Goal: Information Seeking & Learning: Learn about a topic

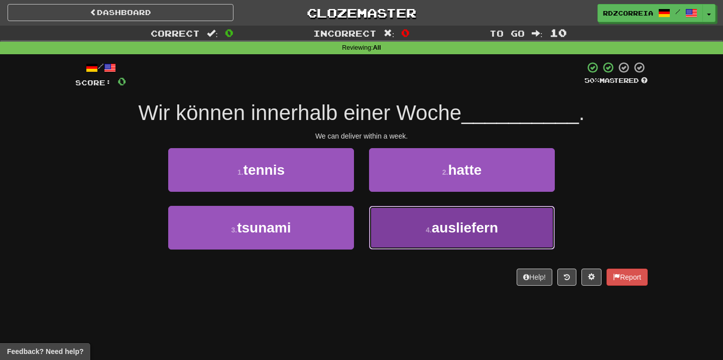
click at [480, 226] on span "ausliefern" at bounding box center [465, 228] width 66 height 16
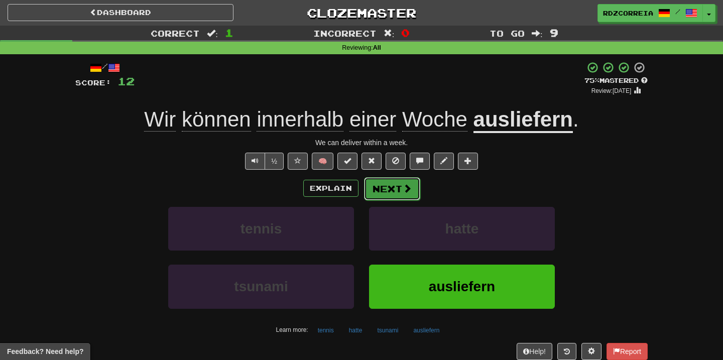
click at [393, 187] on button "Next" at bounding box center [392, 188] width 56 height 23
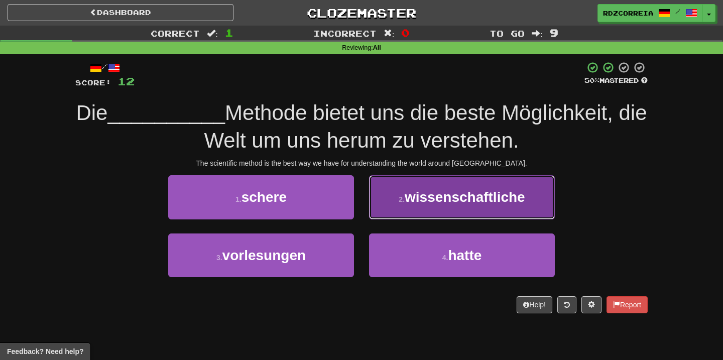
click at [426, 192] on span "wissenschaftliche" at bounding box center [465, 197] width 120 height 16
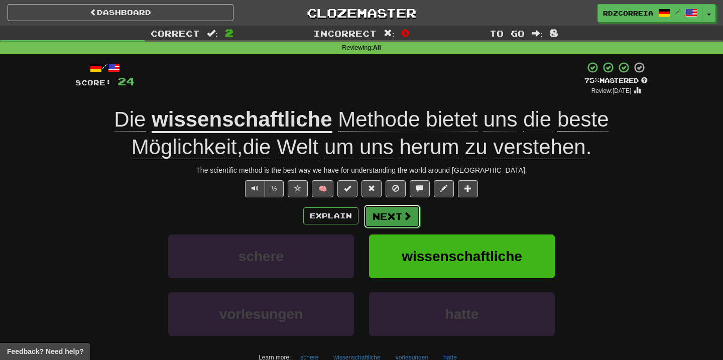
click at [387, 219] on button "Next" at bounding box center [392, 216] width 56 height 23
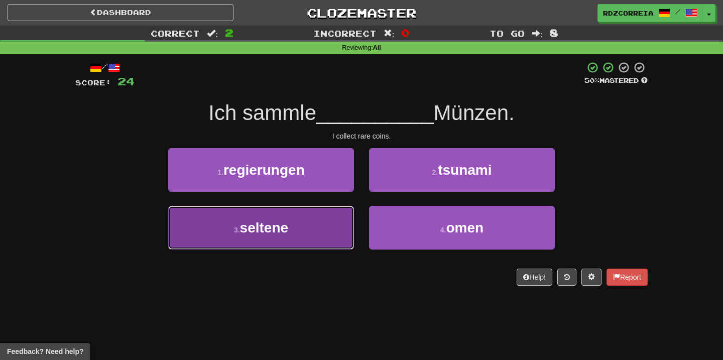
click at [324, 231] on button "3 . seltene" at bounding box center [261, 228] width 186 height 44
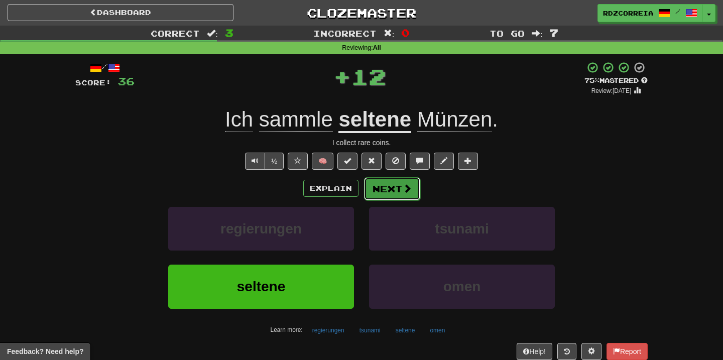
click at [397, 187] on button "Next" at bounding box center [392, 188] width 56 height 23
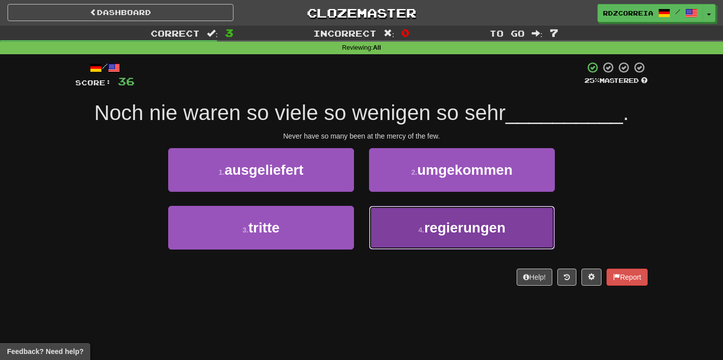
click at [418, 210] on button "4 . regierungen" at bounding box center [462, 228] width 186 height 44
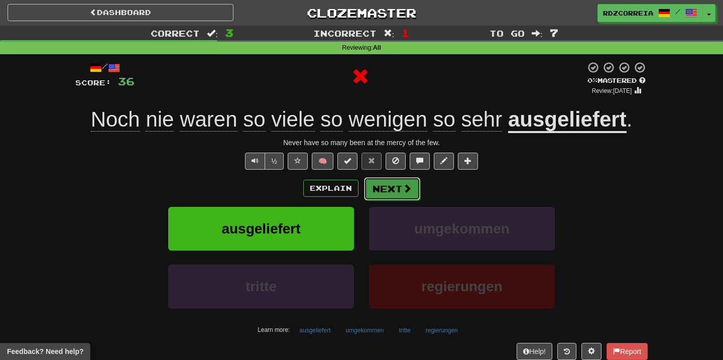
click at [403, 186] on span at bounding box center [407, 188] width 9 height 9
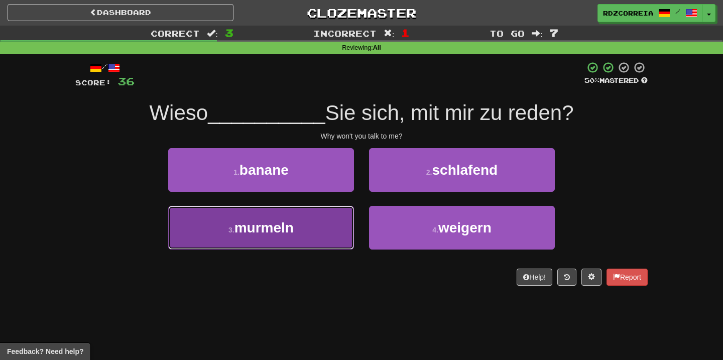
click at [336, 232] on button "3 . murmeln" at bounding box center [261, 228] width 186 height 44
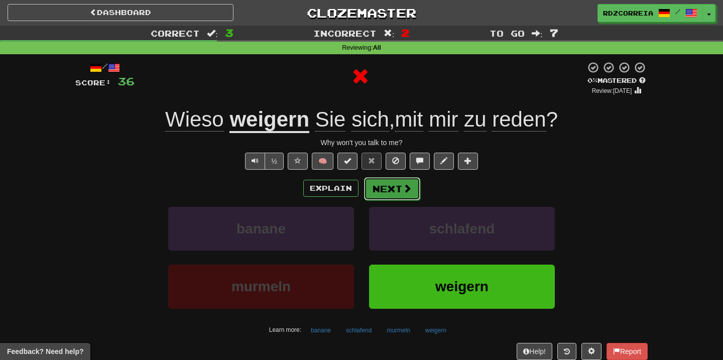
click at [392, 192] on button "Next" at bounding box center [392, 188] width 56 height 23
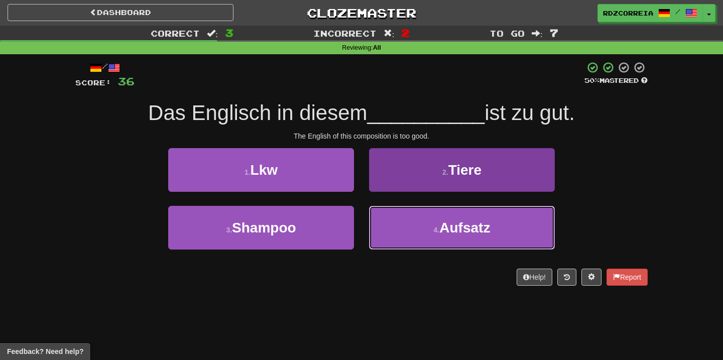
click at [422, 229] on button "4 . Aufsatz" at bounding box center [462, 228] width 186 height 44
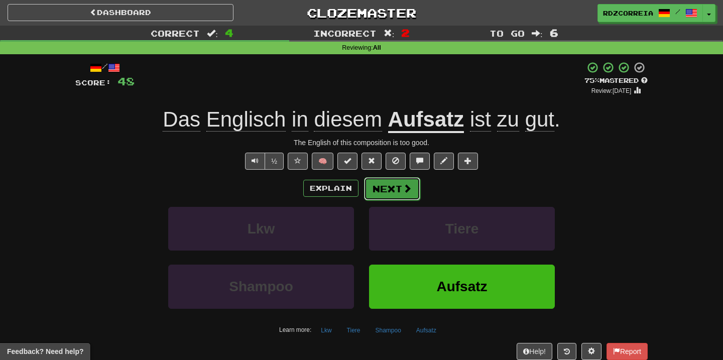
click at [398, 199] on button "Next" at bounding box center [392, 188] width 56 height 23
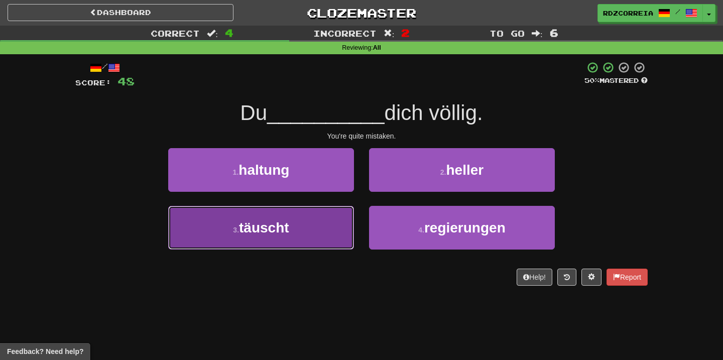
click at [323, 234] on button "3 . täuscht" at bounding box center [261, 228] width 186 height 44
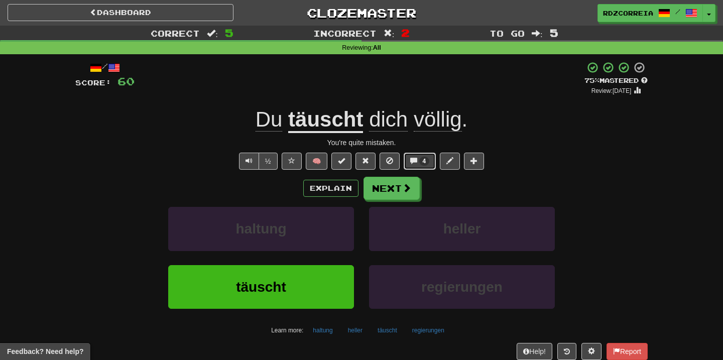
click at [419, 167] on button "4" at bounding box center [420, 161] width 33 height 17
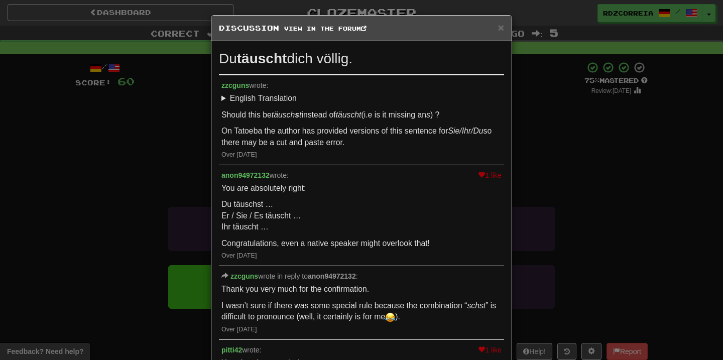
click at [71, 154] on div "× Discussion View in the forum Du täuscht dich völlig. zzcguns wrote: English T…" at bounding box center [361, 180] width 723 height 360
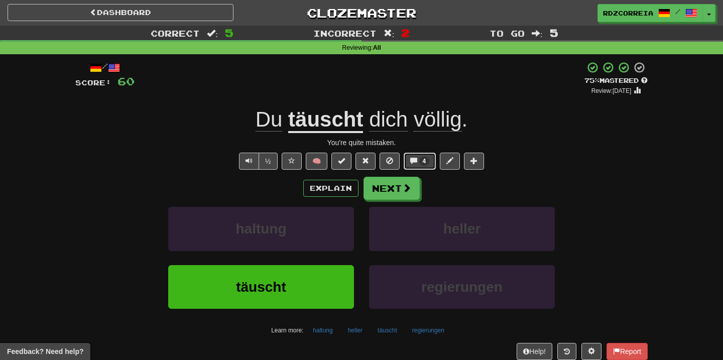
click at [416, 166] on button "4" at bounding box center [420, 161] width 33 height 17
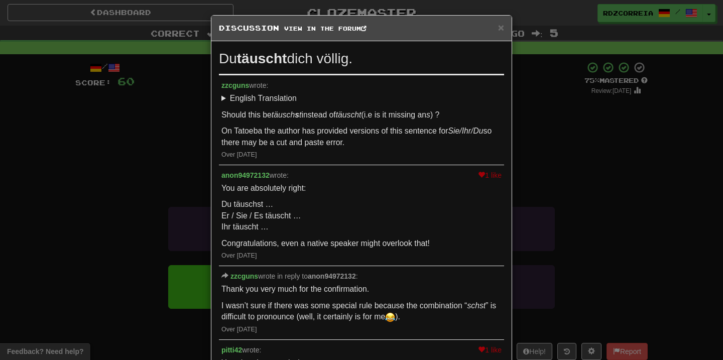
click at [289, 118] on em "täusch s t" at bounding box center [287, 114] width 30 height 9
click at [152, 158] on div "× Discussion View in the forum Du täuscht dich völlig. zzcguns wrote: English T…" at bounding box center [361, 180] width 723 height 360
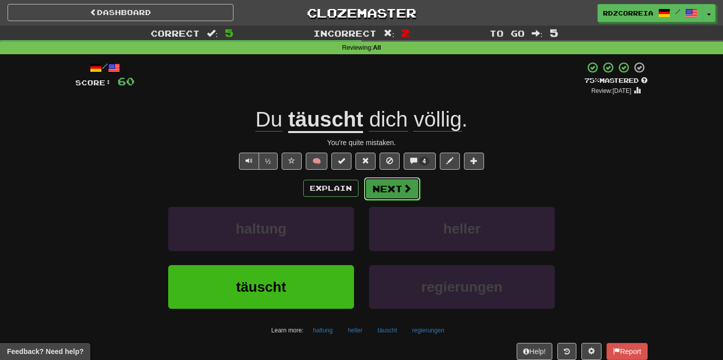
click at [395, 194] on button "Next" at bounding box center [392, 188] width 56 height 23
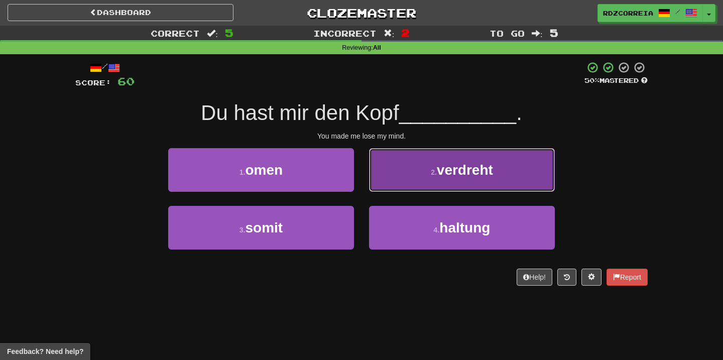
click at [416, 182] on button "2 . verdreht" at bounding box center [462, 170] width 186 height 44
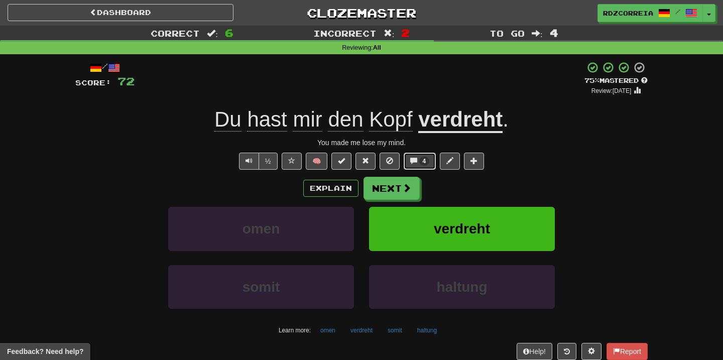
click at [429, 165] on button "4" at bounding box center [420, 161] width 33 height 17
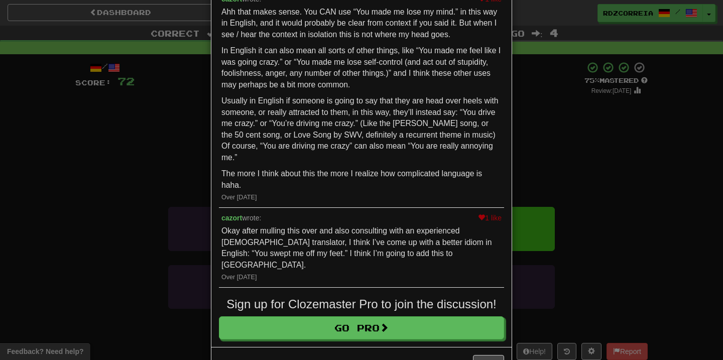
scroll to position [371, 0]
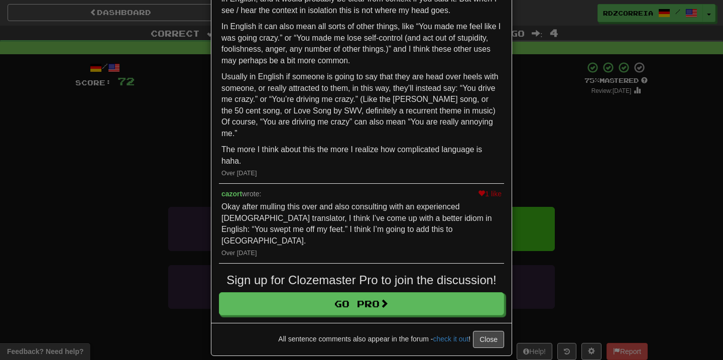
click at [539, 194] on div "× Discussion View in the forum Du hast mir den Kopf verdreht . cazort wrote: Le…" at bounding box center [361, 180] width 723 height 360
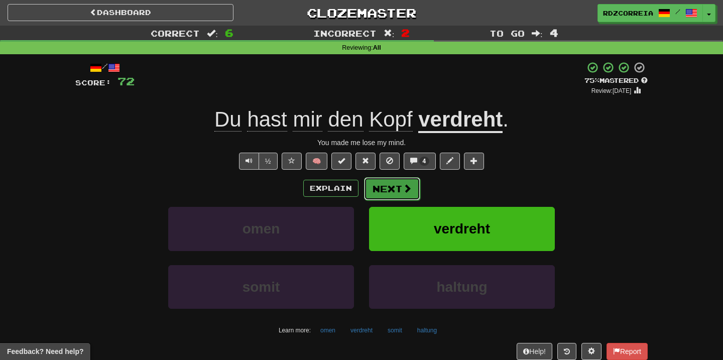
click at [378, 186] on button "Next" at bounding box center [392, 188] width 56 height 23
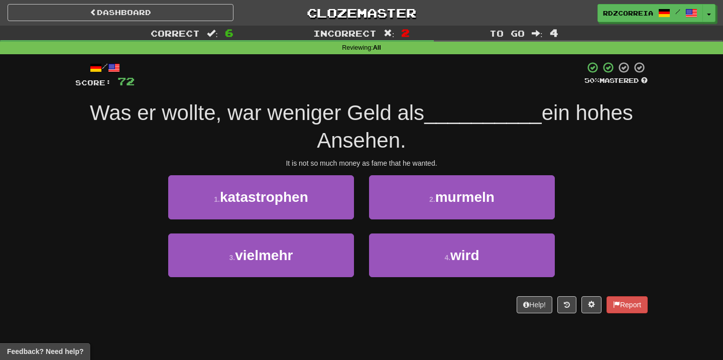
click at [386, 166] on div "It is not so much money as fame that he wanted." at bounding box center [361, 163] width 572 height 10
click at [377, 163] on div "It is not so much money as fame that he wanted." at bounding box center [361, 163] width 572 height 10
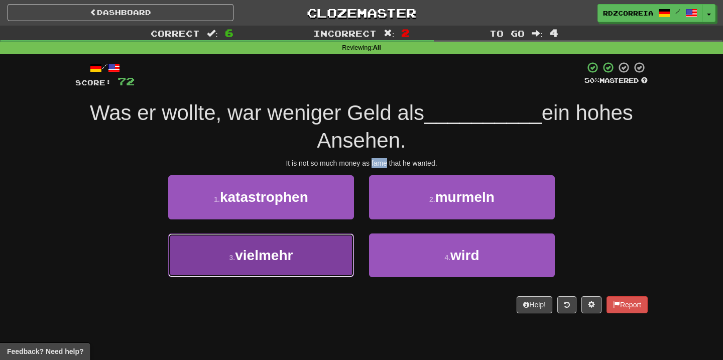
click at [328, 237] on button "3 . vielmehr" at bounding box center [261, 255] width 186 height 44
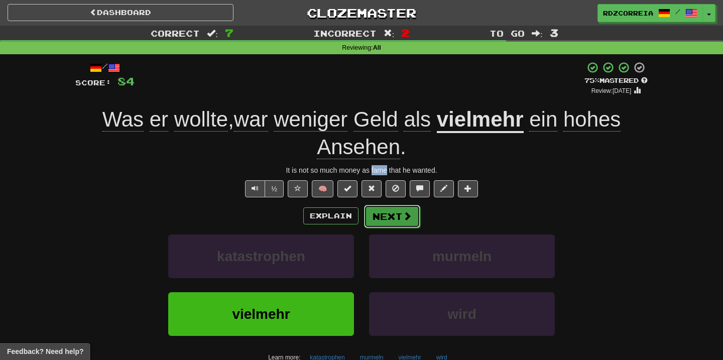
click at [387, 226] on button "Next" at bounding box center [392, 216] width 56 height 23
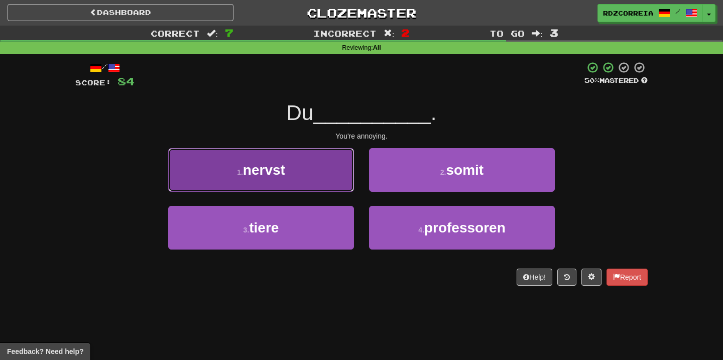
click at [322, 180] on button "1 . nervst" at bounding box center [261, 170] width 186 height 44
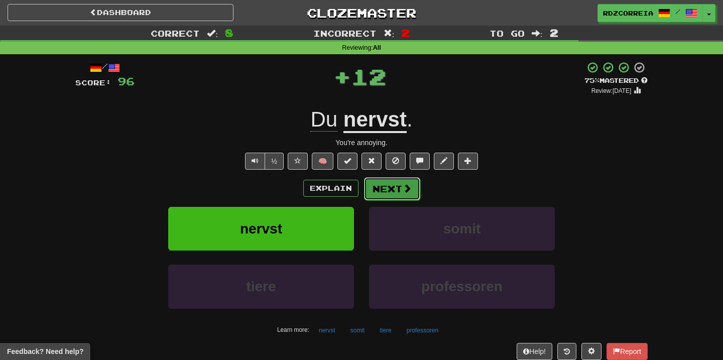
click at [397, 195] on button "Next" at bounding box center [392, 188] width 56 height 23
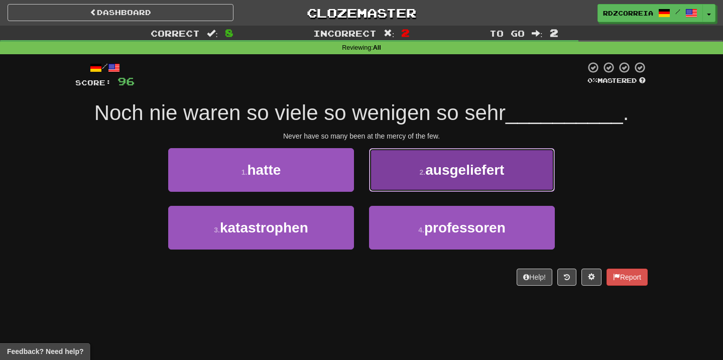
click at [434, 179] on button "2 . ausgeliefert" at bounding box center [462, 170] width 186 height 44
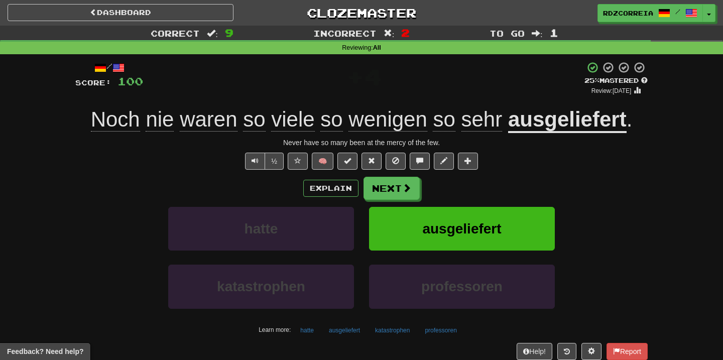
click at [543, 131] on u "ausgeliefert" at bounding box center [567, 120] width 118 height 26
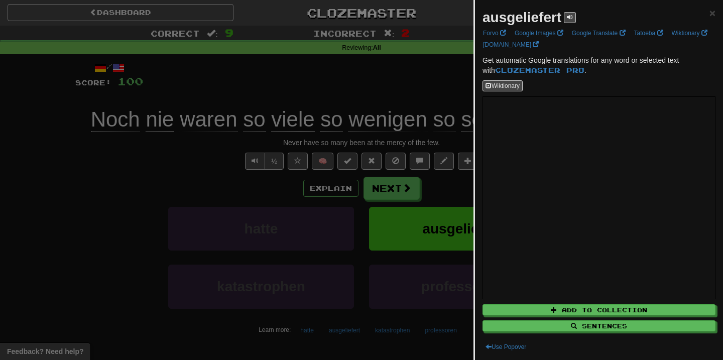
click at [427, 190] on div at bounding box center [361, 180] width 723 height 360
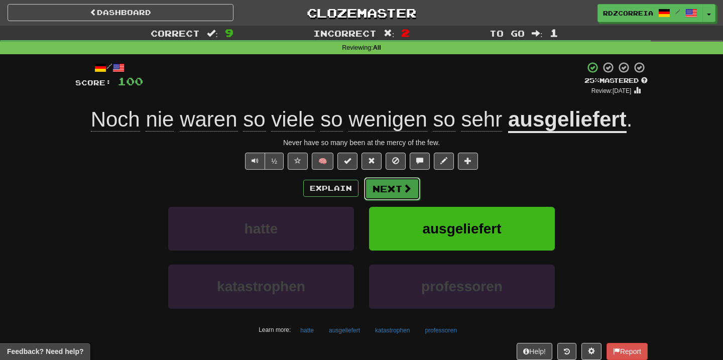
click at [400, 193] on button "Next" at bounding box center [392, 188] width 56 height 23
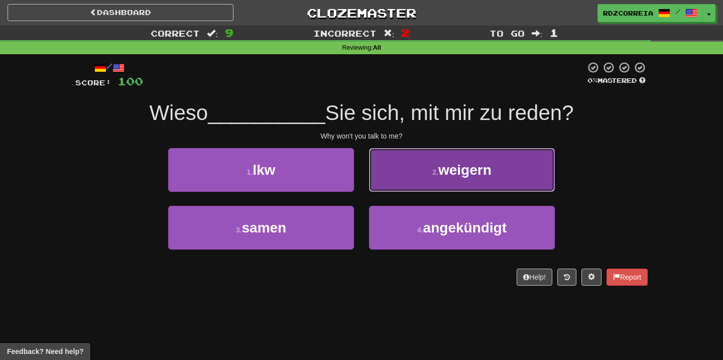
click at [419, 187] on button "2 . weigern" at bounding box center [462, 170] width 186 height 44
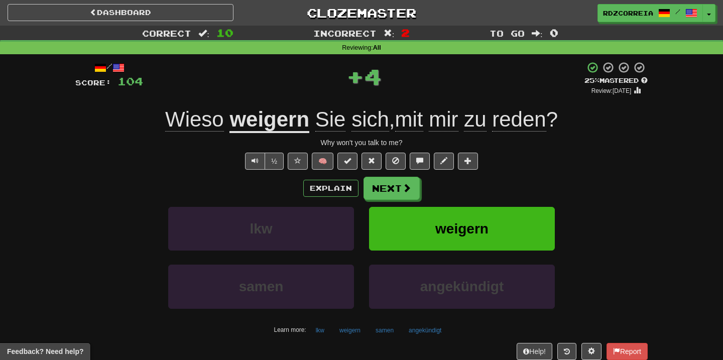
click at [290, 132] on u "weigern" at bounding box center [269, 120] width 80 height 26
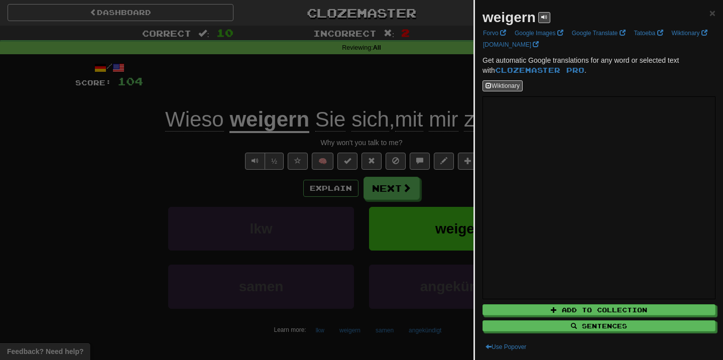
click at [396, 183] on div at bounding box center [361, 180] width 723 height 360
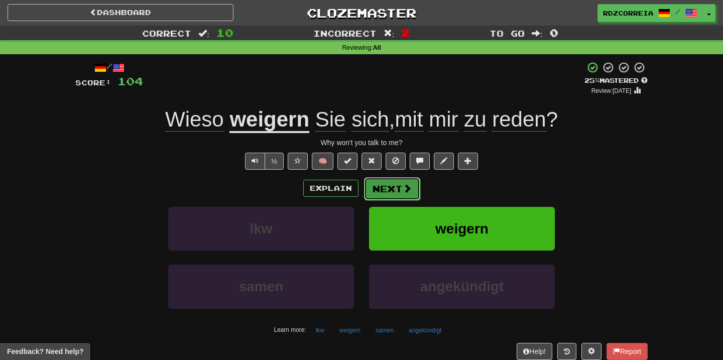
click at [398, 185] on button "Next" at bounding box center [392, 188] width 56 height 23
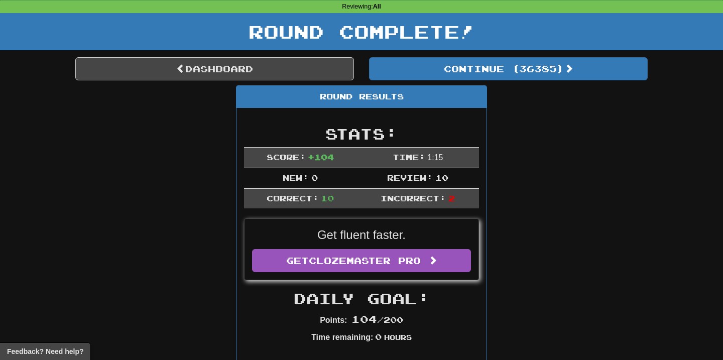
scroll to position [0, 0]
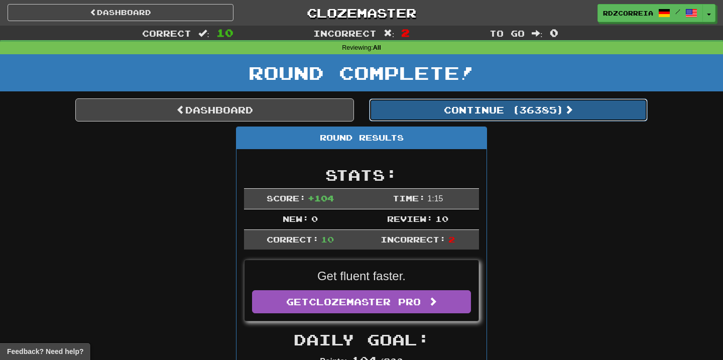
click at [497, 110] on button "Continue ( 36385 )" at bounding box center [508, 109] width 279 height 23
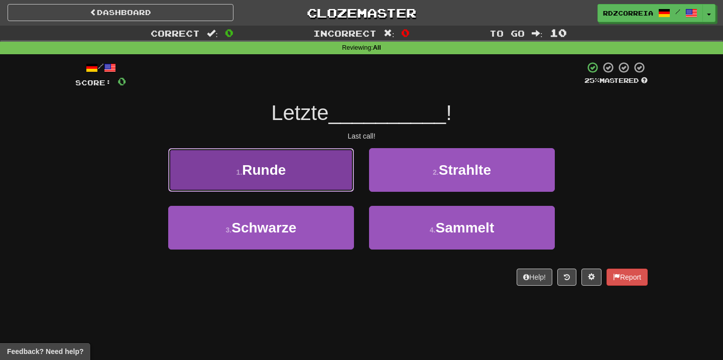
click at [310, 176] on button "1 . Runde" at bounding box center [261, 170] width 186 height 44
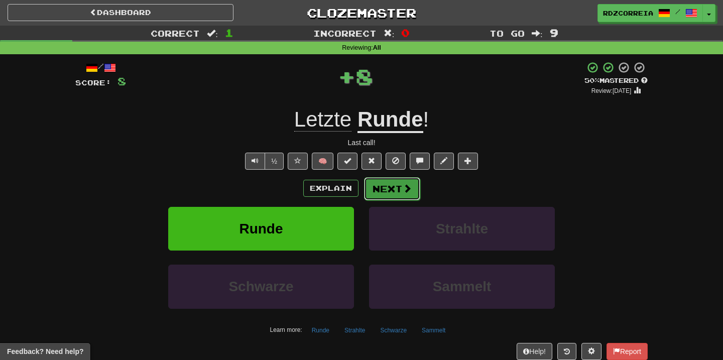
click at [392, 181] on button "Next" at bounding box center [392, 188] width 56 height 23
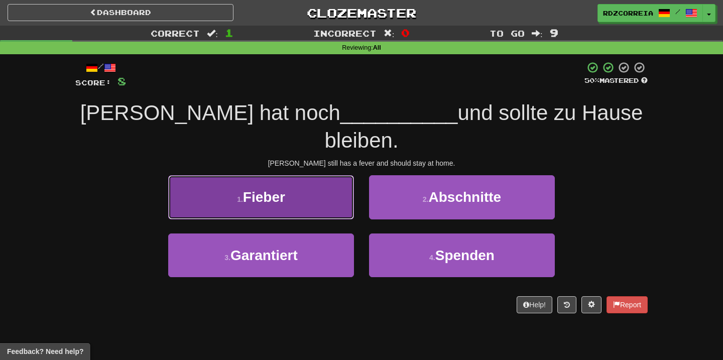
click at [323, 175] on button "1 . Fieber" at bounding box center [261, 197] width 186 height 44
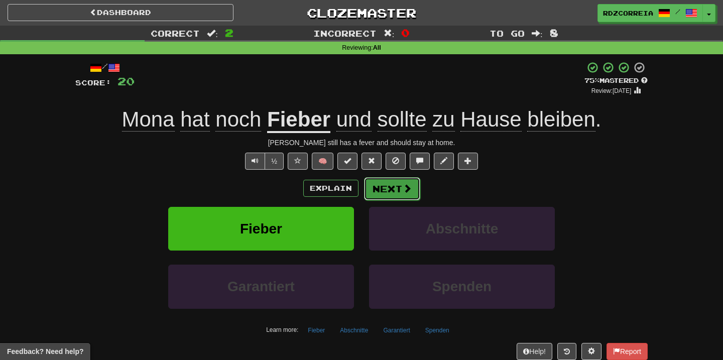
click at [406, 186] on span at bounding box center [407, 188] width 9 height 9
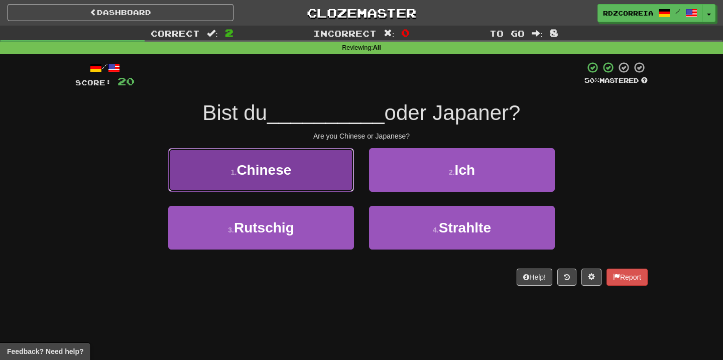
click at [322, 170] on button "1 . Chinese" at bounding box center [261, 170] width 186 height 44
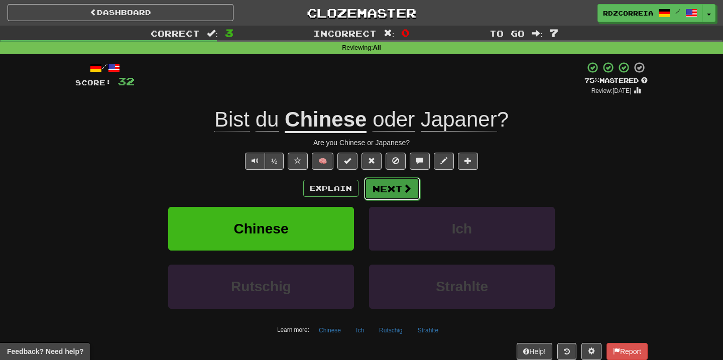
click at [394, 185] on button "Next" at bounding box center [392, 188] width 56 height 23
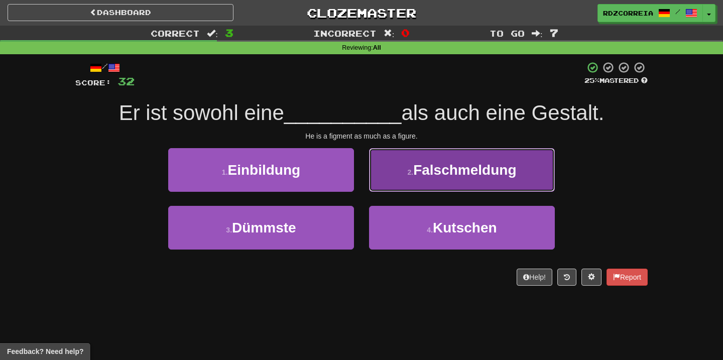
click at [419, 169] on span "Falschmeldung" at bounding box center [464, 170] width 103 height 16
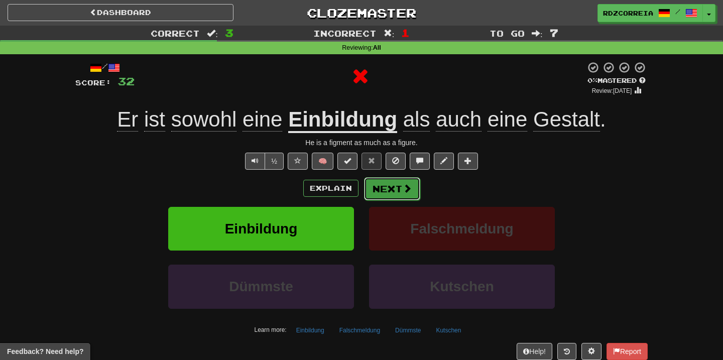
click at [382, 184] on button "Next" at bounding box center [392, 188] width 56 height 23
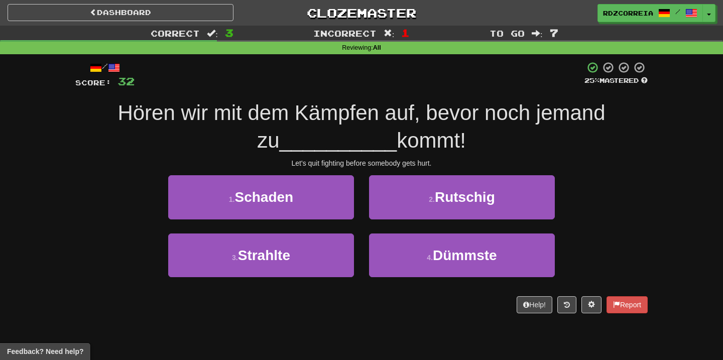
click at [426, 161] on div "Let's quit fighting before somebody gets hurt." at bounding box center [361, 163] width 572 height 10
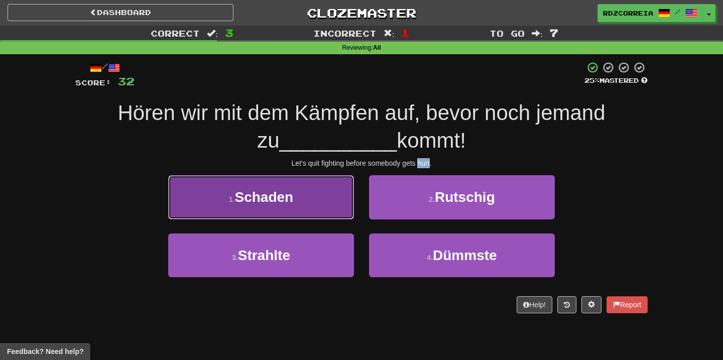
click at [325, 201] on button "1 . Schaden" at bounding box center [261, 197] width 186 height 44
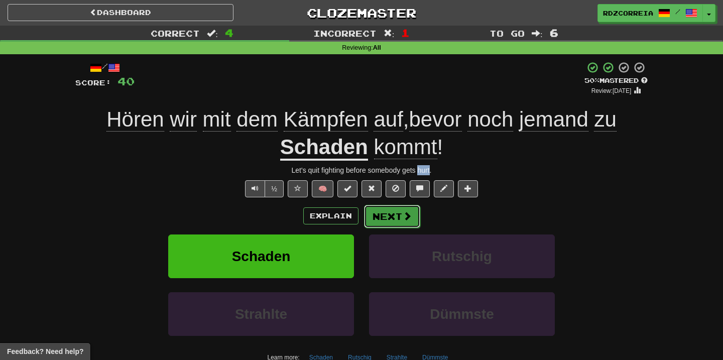
click at [393, 217] on button "Next" at bounding box center [392, 216] width 56 height 23
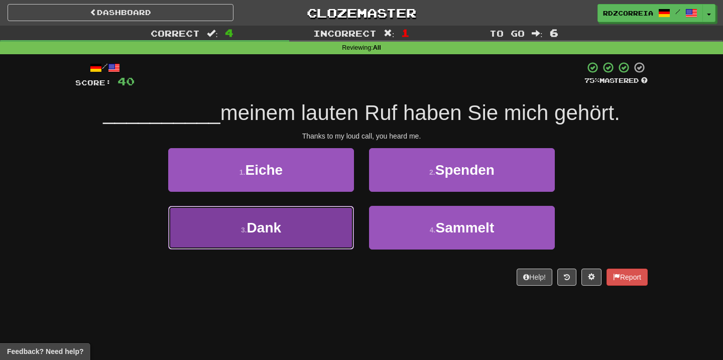
click at [319, 226] on button "3 . Dank" at bounding box center [261, 228] width 186 height 44
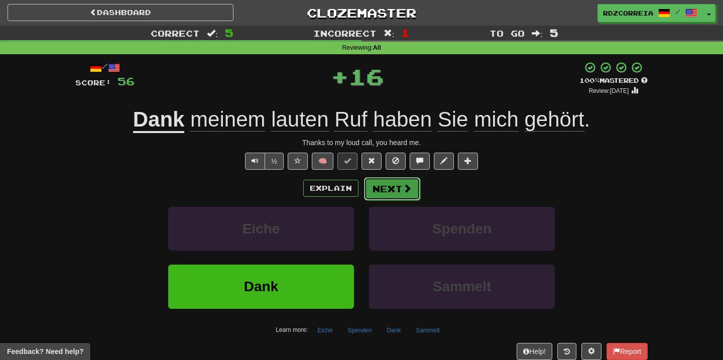
click at [396, 193] on button "Next" at bounding box center [392, 188] width 56 height 23
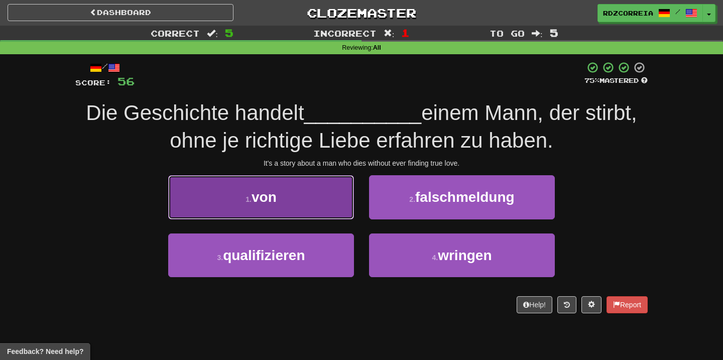
click at [253, 194] on span "von" at bounding box center [264, 197] width 25 height 16
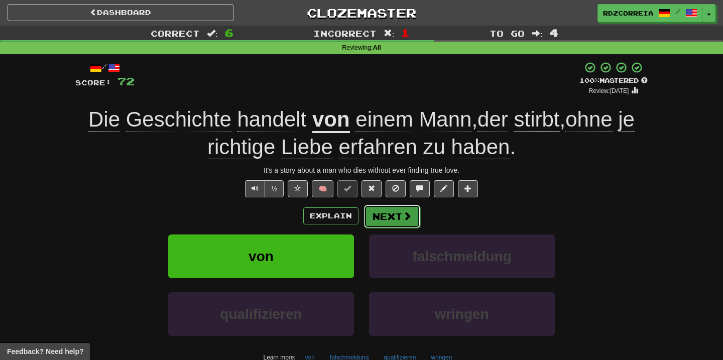
click at [388, 215] on button "Next" at bounding box center [392, 216] width 56 height 23
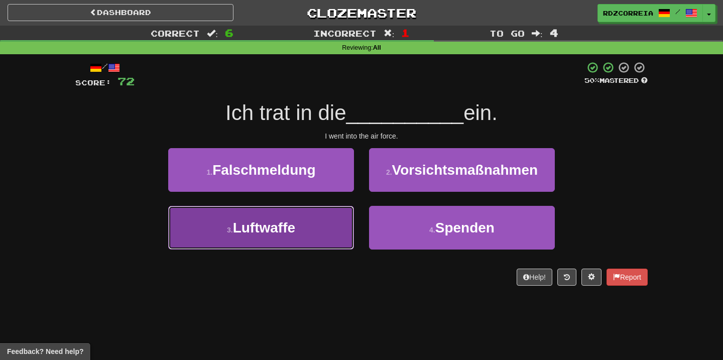
click at [316, 228] on button "3 . Luftwaffe" at bounding box center [261, 228] width 186 height 44
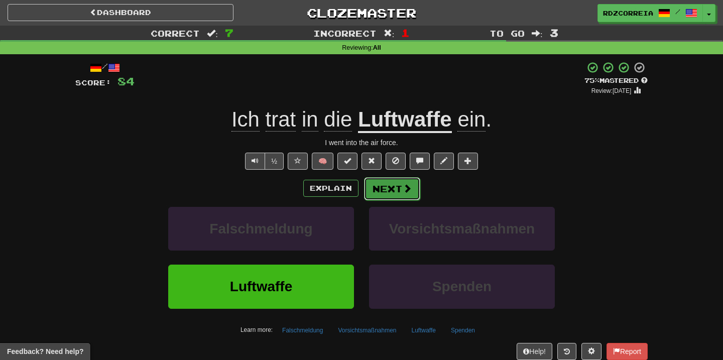
click at [385, 199] on button "Next" at bounding box center [392, 188] width 56 height 23
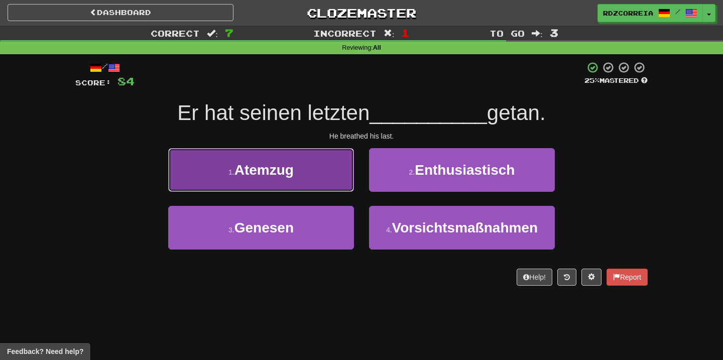
click at [306, 173] on button "1 . Atemzug" at bounding box center [261, 170] width 186 height 44
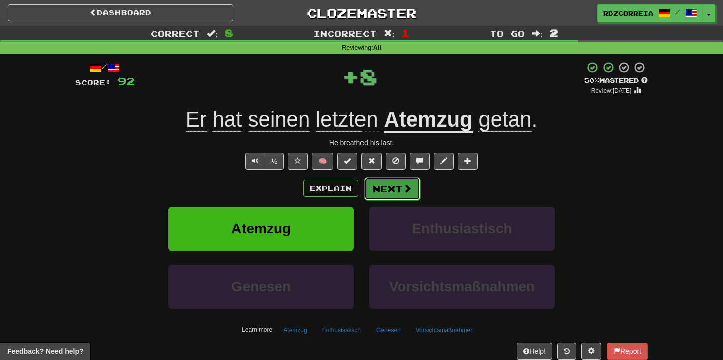
click at [381, 188] on button "Next" at bounding box center [392, 188] width 56 height 23
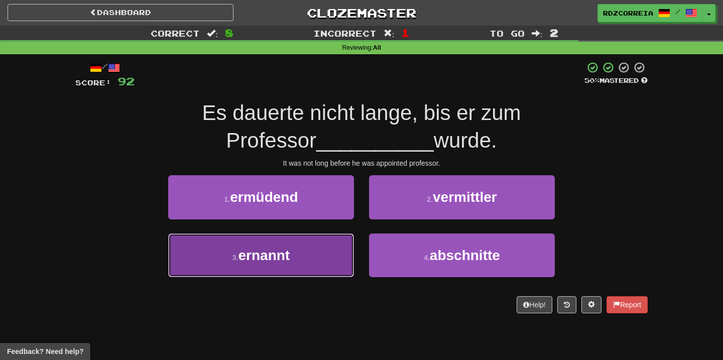
click at [312, 244] on button "3 . ernannt" at bounding box center [261, 255] width 186 height 44
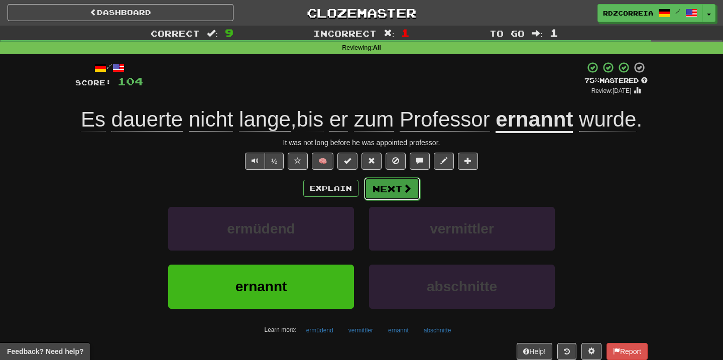
click at [388, 196] on button "Next" at bounding box center [392, 188] width 56 height 23
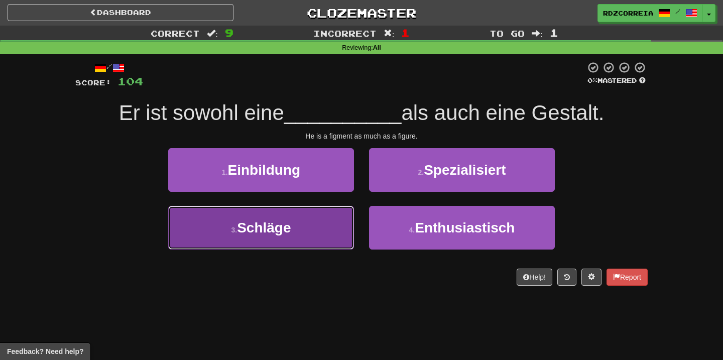
click at [340, 214] on button "3 . Schläge" at bounding box center [261, 228] width 186 height 44
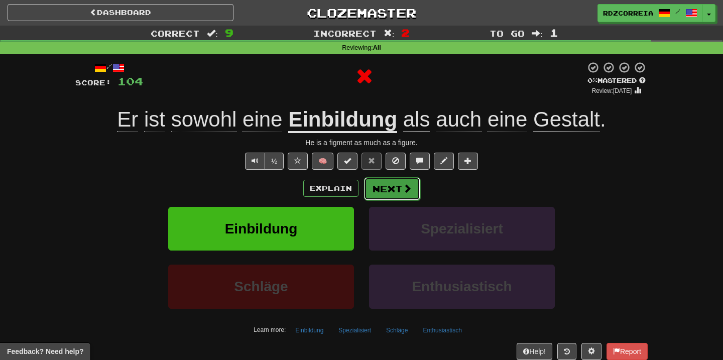
click at [397, 179] on button "Next" at bounding box center [392, 188] width 56 height 23
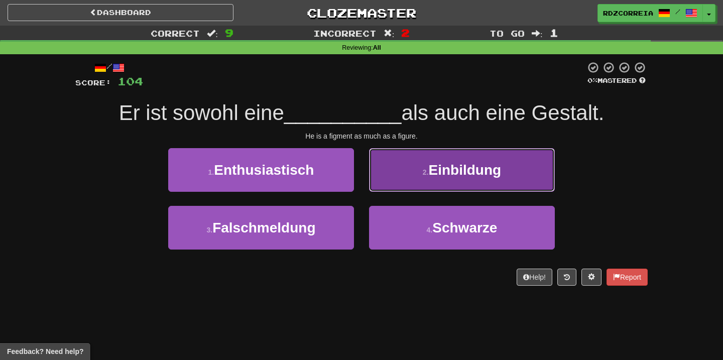
click at [419, 176] on button "2 . Einbildung" at bounding box center [462, 170] width 186 height 44
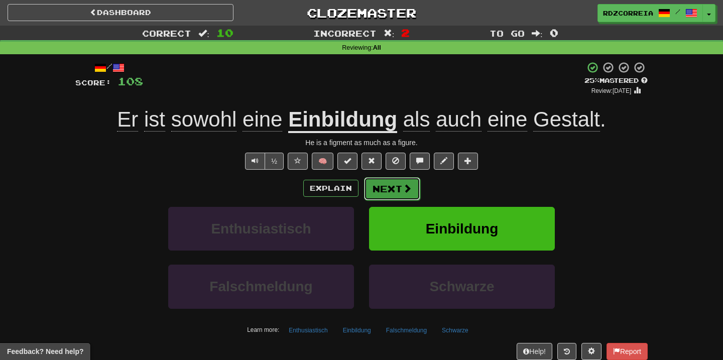
click at [395, 192] on button "Next" at bounding box center [392, 188] width 56 height 23
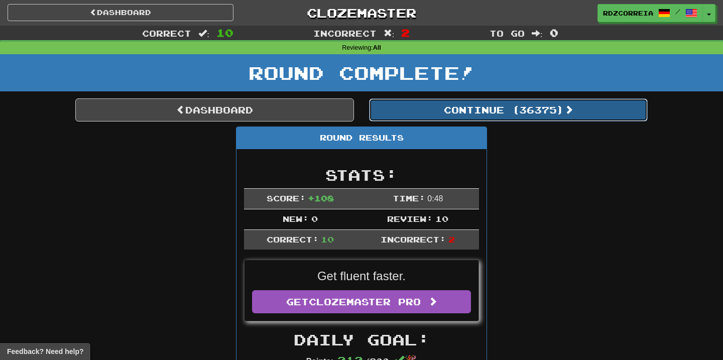
click at [455, 108] on button "Continue ( 36375 )" at bounding box center [508, 109] width 279 height 23
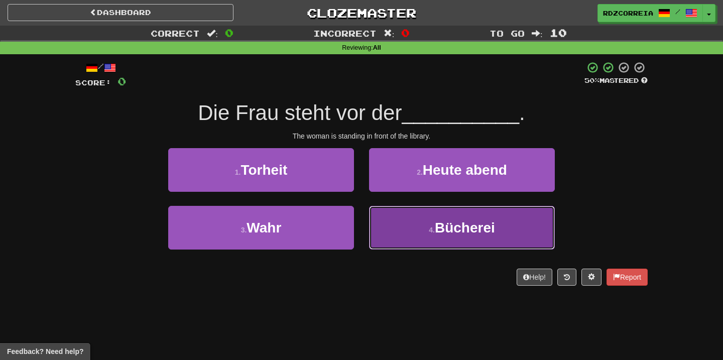
click at [432, 227] on small "4 ." at bounding box center [432, 230] width 6 height 8
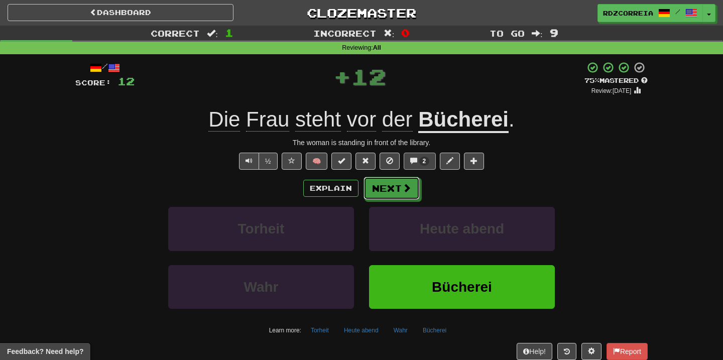
drag, startPoint x: 412, startPoint y: 178, endPoint x: 423, endPoint y: 162, distance: 19.5
click at [423, 162] on div "/ Score: 12 + 12 75 % Mastered Review: 2025-09-13 Die Frau steht vor der Bücher…" at bounding box center [361, 218] width 572 height 315
click at [424, 162] on span "2" at bounding box center [425, 161] width 4 height 7
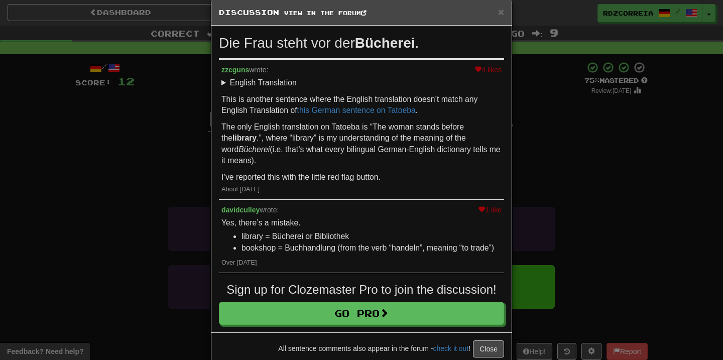
scroll to position [17, 0]
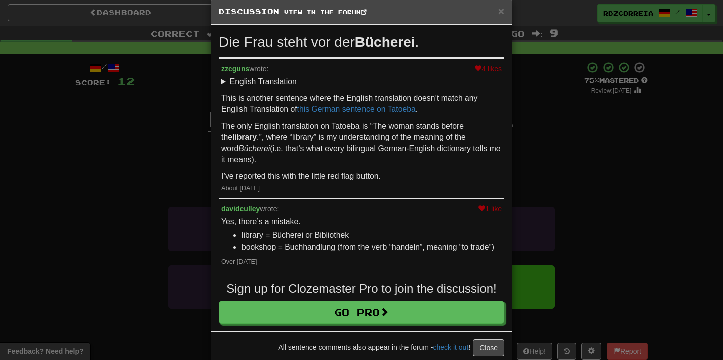
click at [534, 169] on div "× Discussion View in the forum Die Frau steht vor der Bücherei . 4 likes zzcgun…" at bounding box center [361, 180] width 723 height 360
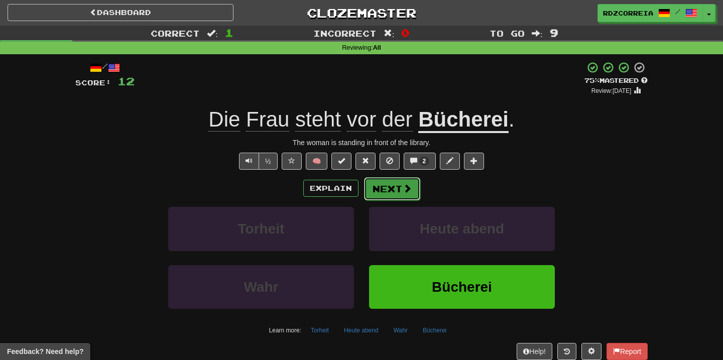
click at [405, 185] on span at bounding box center [407, 188] width 9 height 9
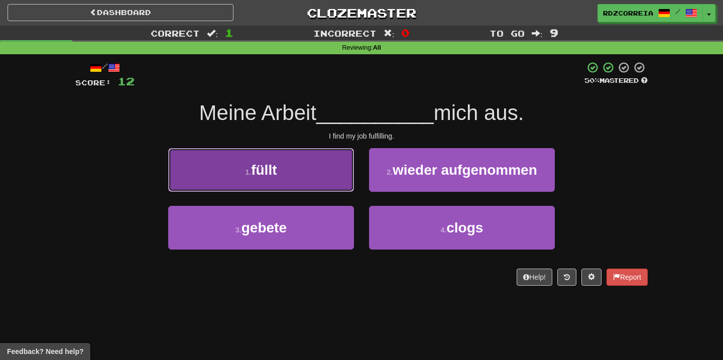
click at [328, 183] on button "1 . füllt" at bounding box center [261, 170] width 186 height 44
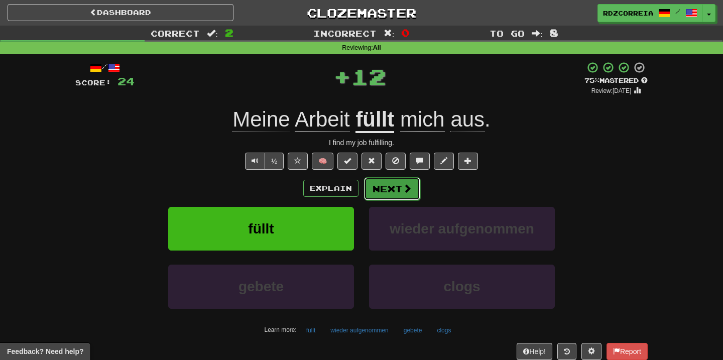
click at [391, 182] on button "Next" at bounding box center [392, 188] width 56 height 23
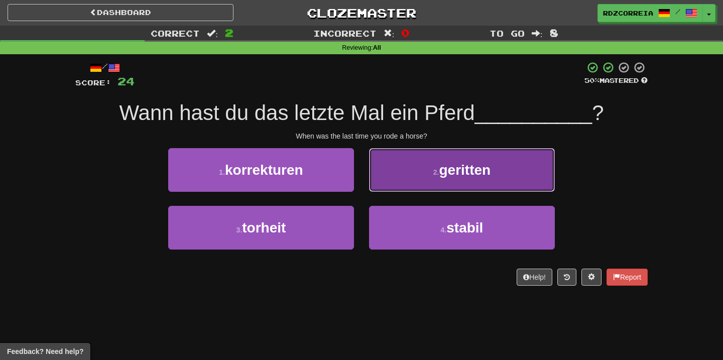
click at [498, 175] on button "2 . geritten" at bounding box center [462, 170] width 186 height 44
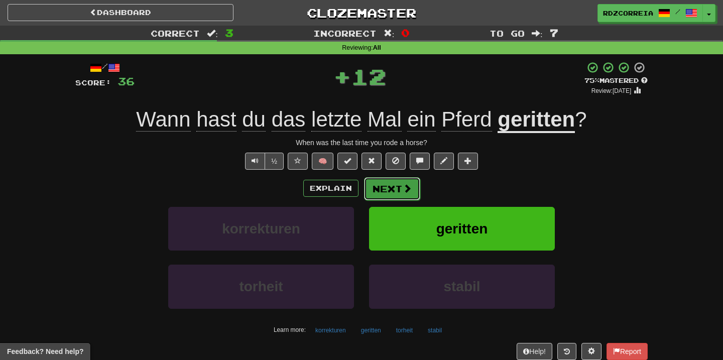
click at [399, 184] on button "Next" at bounding box center [392, 188] width 56 height 23
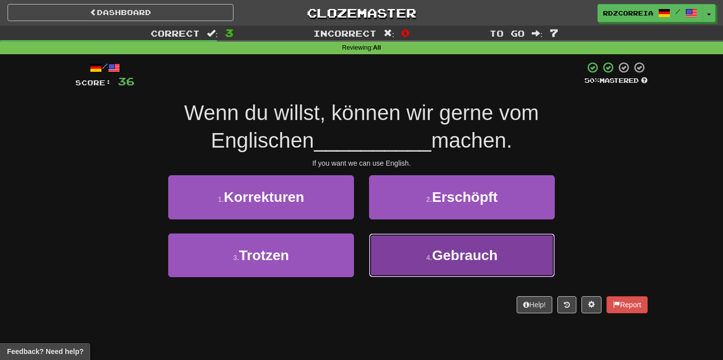
click at [427, 239] on button "4 . Gebrauch" at bounding box center [462, 255] width 186 height 44
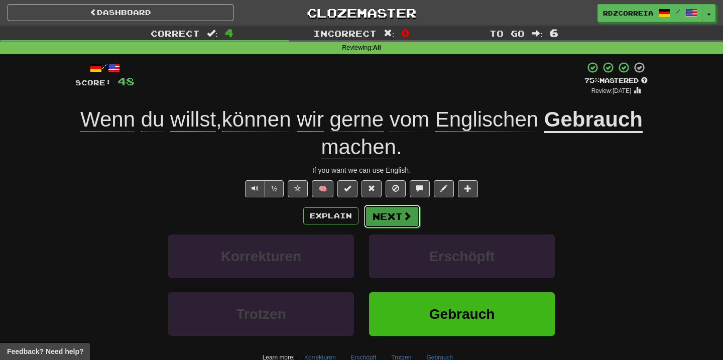
click at [394, 219] on button "Next" at bounding box center [392, 216] width 56 height 23
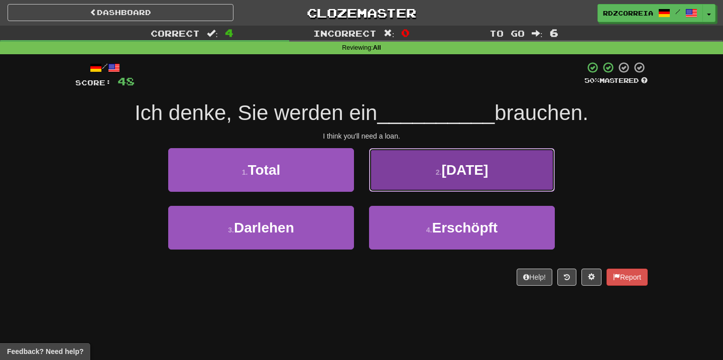
click at [468, 171] on span "Dienstag" at bounding box center [464, 170] width 47 height 16
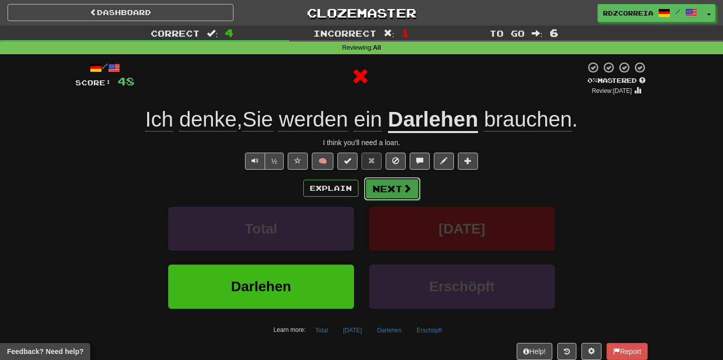
click at [400, 184] on button "Next" at bounding box center [392, 188] width 56 height 23
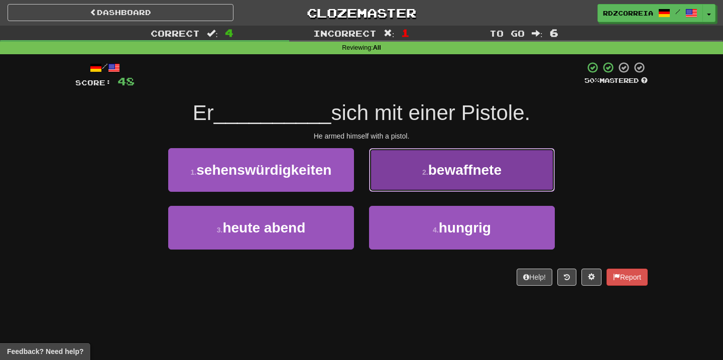
click at [438, 173] on span "bewaffnete" at bounding box center [464, 170] width 73 height 16
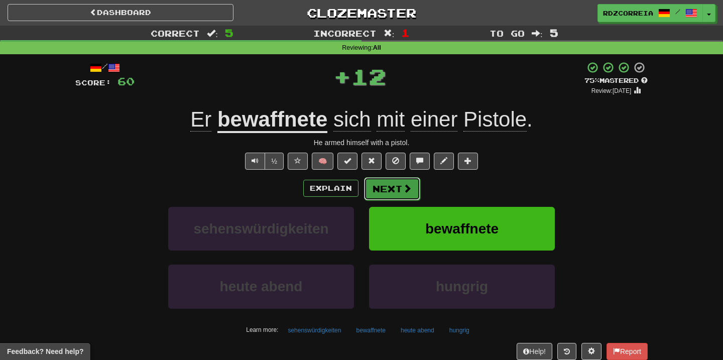
click at [389, 188] on button "Next" at bounding box center [392, 188] width 56 height 23
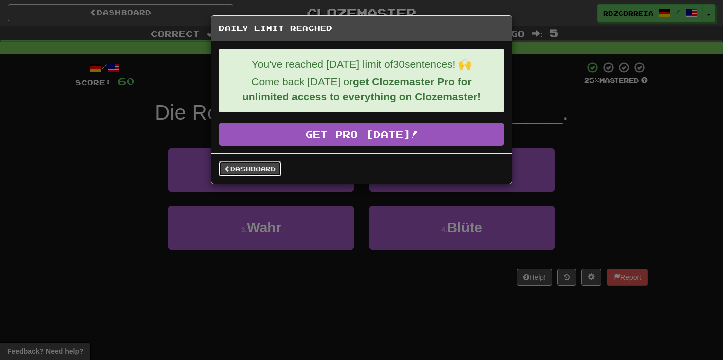
click at [265, 164] on link "Dashboard" at bounding box center [250, 168] width 62 height 15
